Goal: Information Seeking & Learning: Learn about a topic

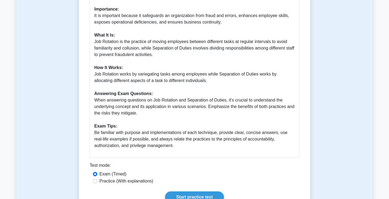
scroll to position [224, 0]
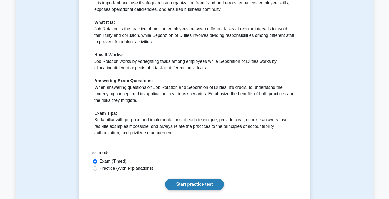
click at [197, 179] on link "Start practice test" at bounding box center [194, 183] width 59 height 11
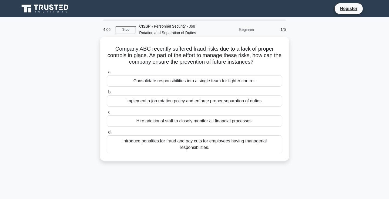
click at [154, 102] on div "Implement a job rotation policy and enforce proper separation of duties." at bounding box center [194, 100] width 175 height 11
click at [107, 94] on input "b. Implement a job rotation policy and enforce proper separation of duties." at bounding box center [107, 92] width 0 height 4
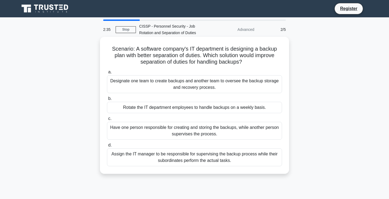
click at [263, 85] on div "Designate one team to create backups and another team to oversee the backup sto…" at bounding box center [194, 84] width 175 height 18
click at [107, 74] on input "a. Designate one team to create backups and another team to oversee the backup …" at bounding box center [107, 72] width 0 height 4
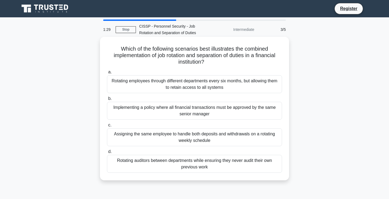
click at [232, 168] on div "Rotating auditors between departments while ensuring they never audit their own…" at bounding box center [194, 164] width 175 height 18
click at [107, 153] on input "d. Rotating auditors between departments while ensuring they never audit their …" at bounding box center [107, 152] width 0 height 4
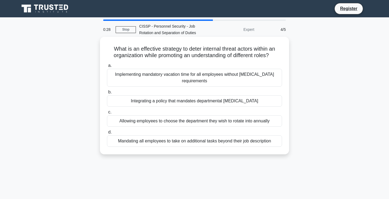
click at [245, 99] on div "Integrating a policy that mandates departmental cross-training" at bounding box center [194, 100] width 175 height 11
click at [107, 94] on input "b. Integrating a policy that mandates departmental cross-training" at bounding box center [107, 92] width 0 height 4
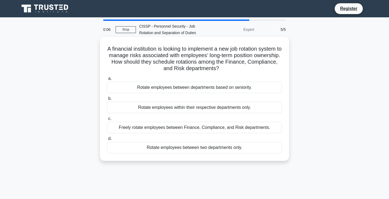
click at [221, 126] on div "Freely rotate employees between Finance, Compliance, and Risk departments." at bounding box center [194, 127] width 175 height 11
click at [107, 120] on input "c. Freely rotate employees between Finance, Compliance, and Risk departments." at bounding box center [107, 119] width 0 height 4
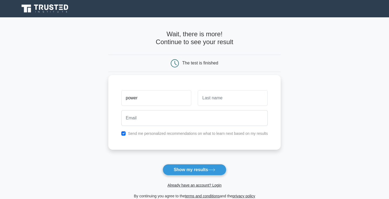
type input "power"
type input "chino"
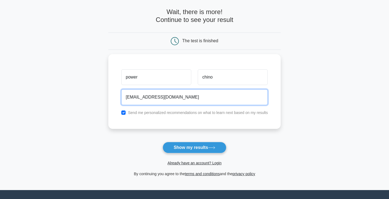
scroll to position [38, 0]
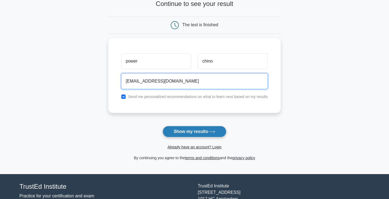
type input "[EMAIL_ADDRESS][DOMAIN_NAME]"
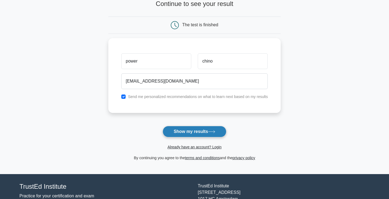
click at [202, 131] on button "Show my results" at bounding box center [195, 131] width 64 height 11
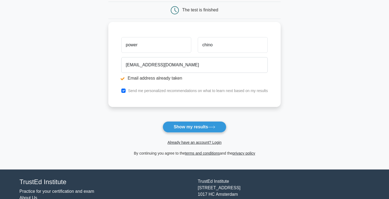
scroll to position [74, 0]
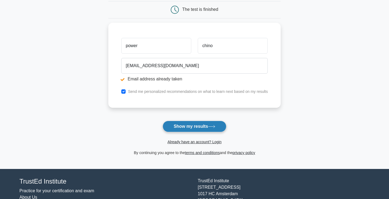
click at [208, 126] on button "Show my results" at bounding box center [195, 126] width 64 height 11
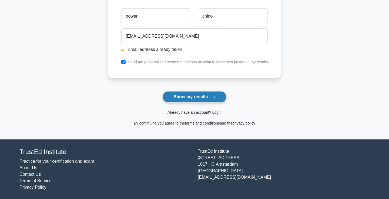
scroll to position [103, 0]
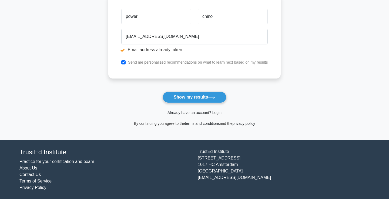
click at [207, 112] on link "Already have an account? Login" at bounding box center [195, 112] width 54 height 4
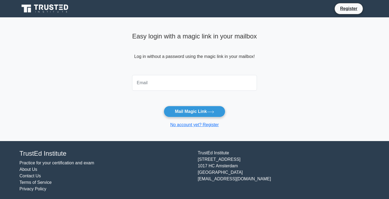
click at [189, 79] on input "email" at bounding box center [194, 83] width 125 height 16
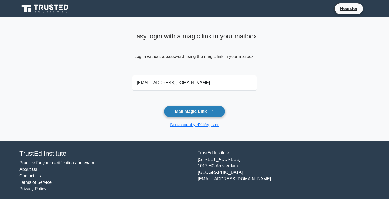
type input "[EMAIL_ADDRESS][DOMAIN_NAME]"
click at [192, 112] on button "Mail Magic Link" at bounding box center [194, 111] width 61 height 11
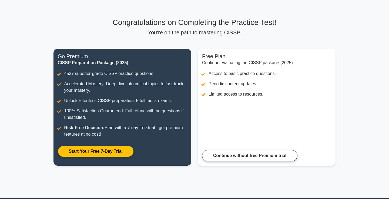
scroll to position [26, 0]
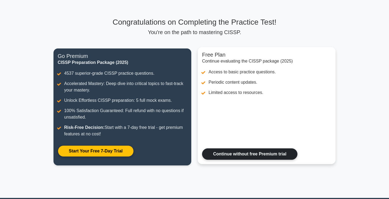
click at [244, 156] on link "Continue without free Premium trial" at bounding box center [249, 153] width 95 height 11
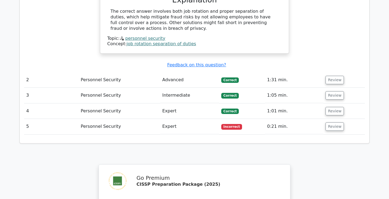
scroll to position [569, 0]
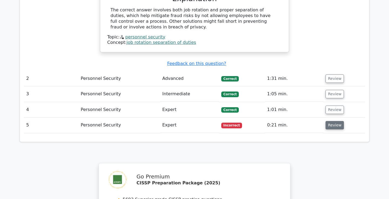
click at [334, 121] on button "Review" at bounding box center [335, 125] width 18 height 8
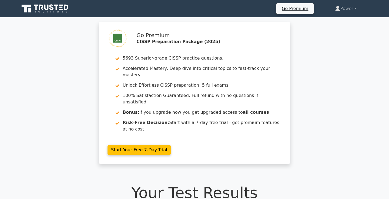
scroll to position [0, 0]
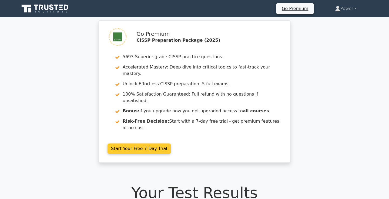
click at [141, 143] on link "Start Your Free 7-Day Trial" at bounding box center [139, 148] width 63 height 10
